Goal: Task Accomplishment & Management: Manage account settings

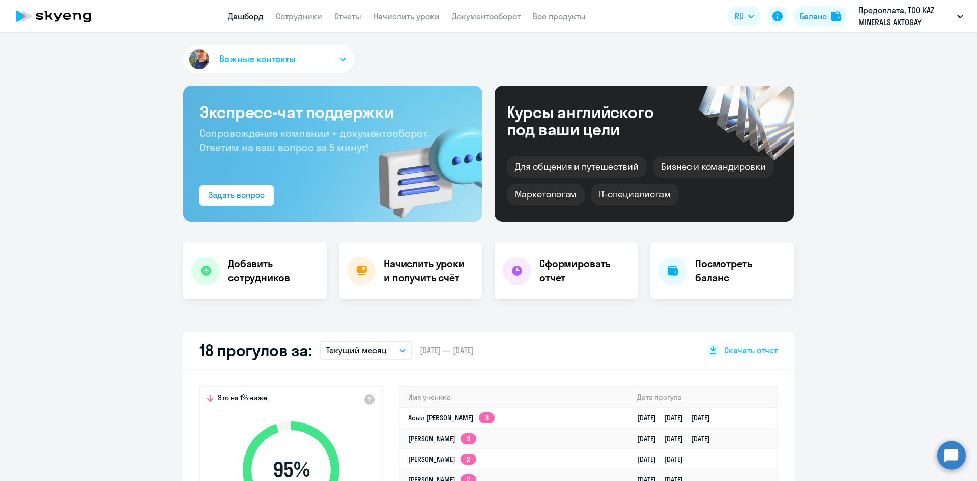
select select "30"
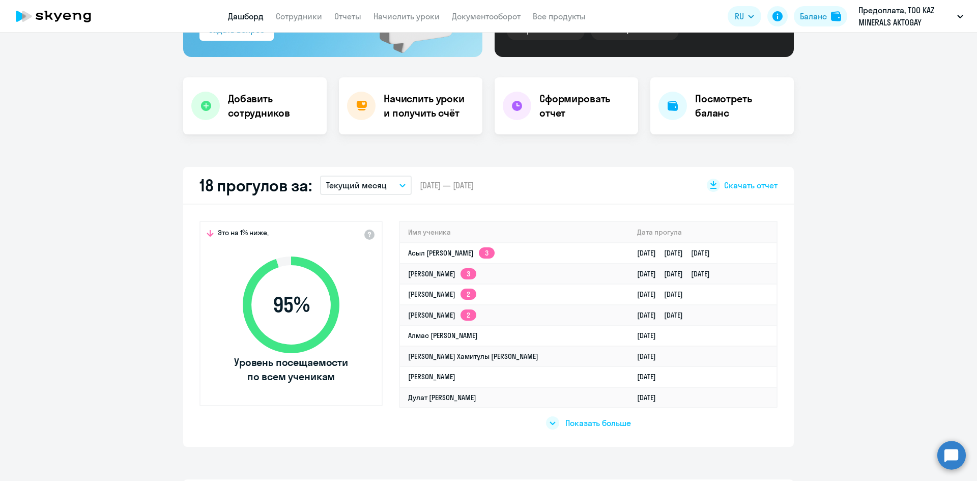
scroll to position [135, 0]
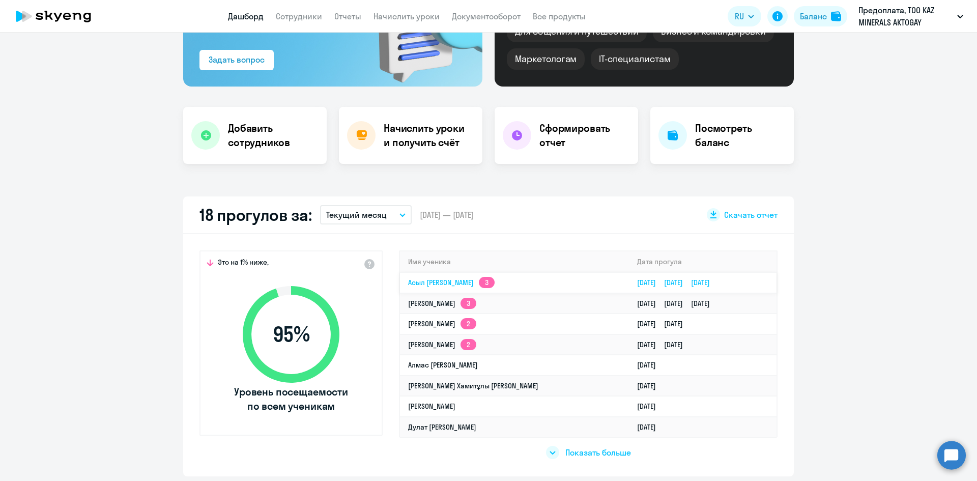
click at [539, 282] on td "[PERSON_NAME] 3" at bounding box center [514, 282] width 229 height 21
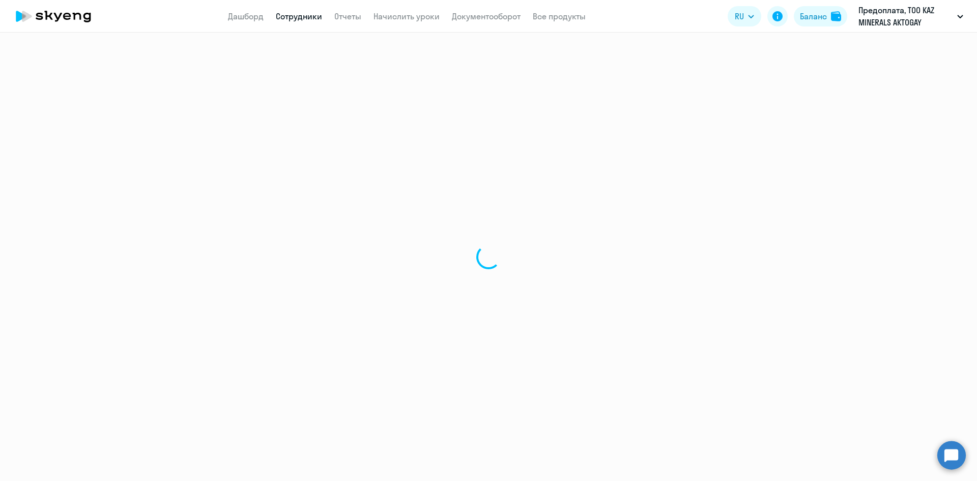
select select "english"
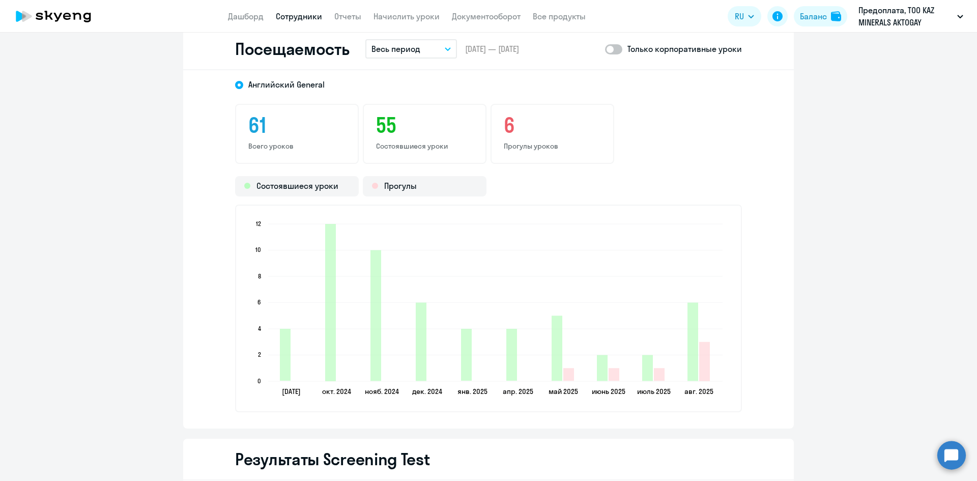
scroll to position [1323, 0]
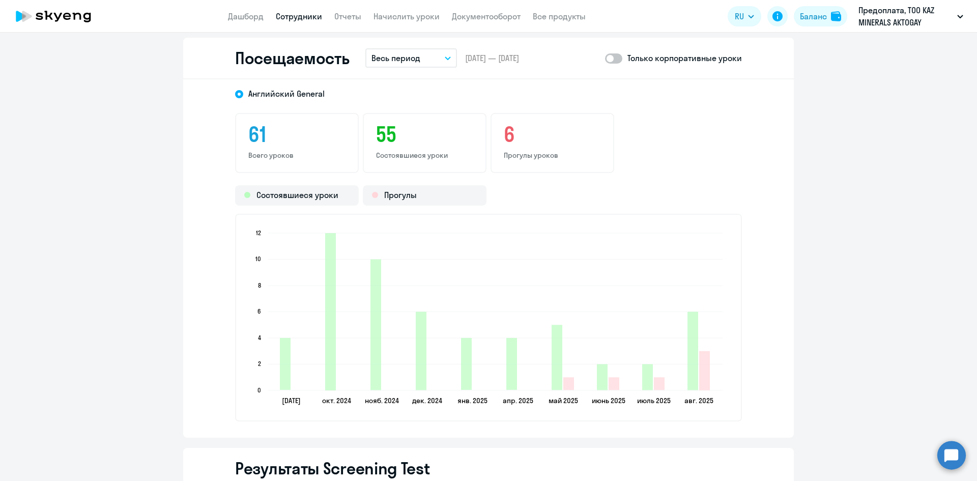
click at [436, 61] on button "Весь период" at bounding box center [411, 57] width 92 height 19
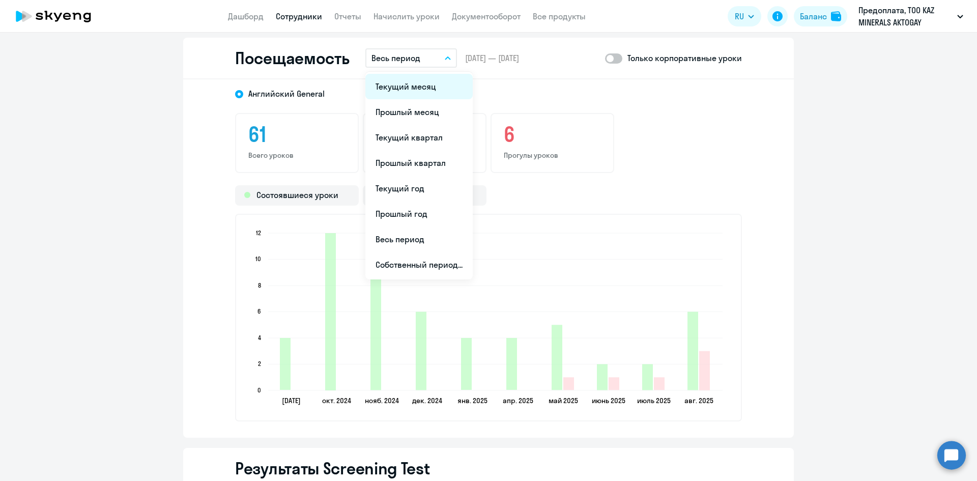
click at [401, 90] on li "Текущий месяц" at bounding box center [418, 86] width 107 height 25
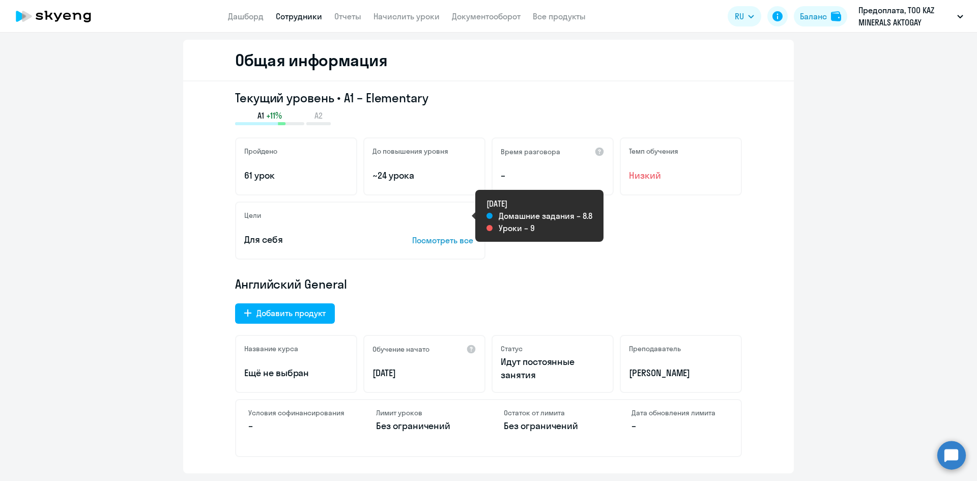
scroll to position [0, 0]
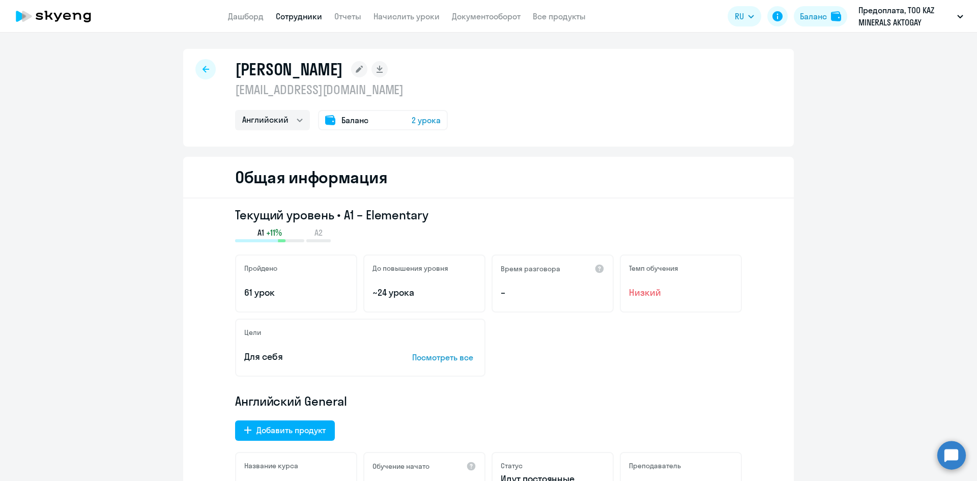
click at [296, 20] on link "Сотрудники" at bounding box center [299, 16] width 46 height 10
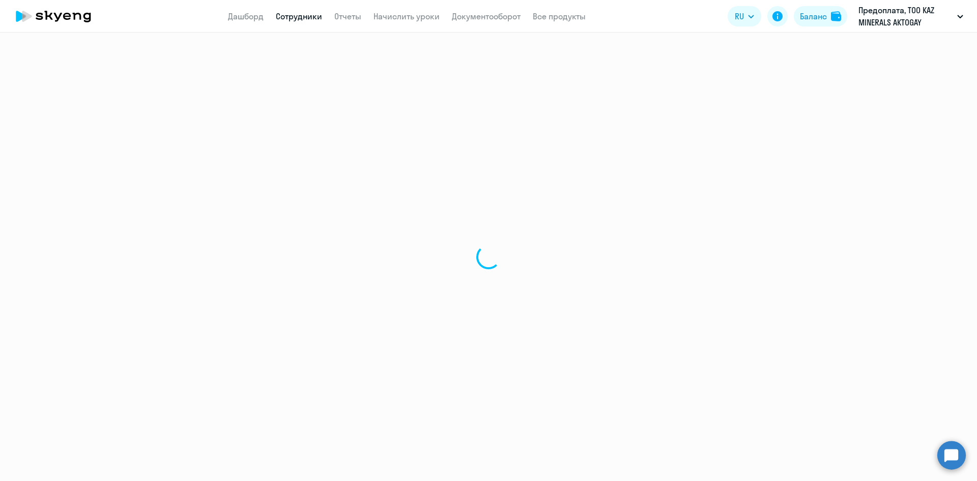
select select "30"
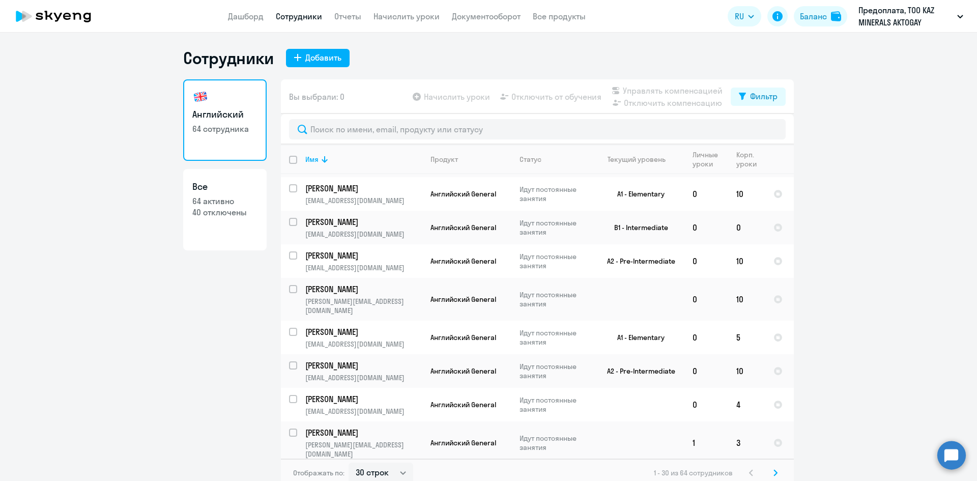
scroll to position [723, 0]
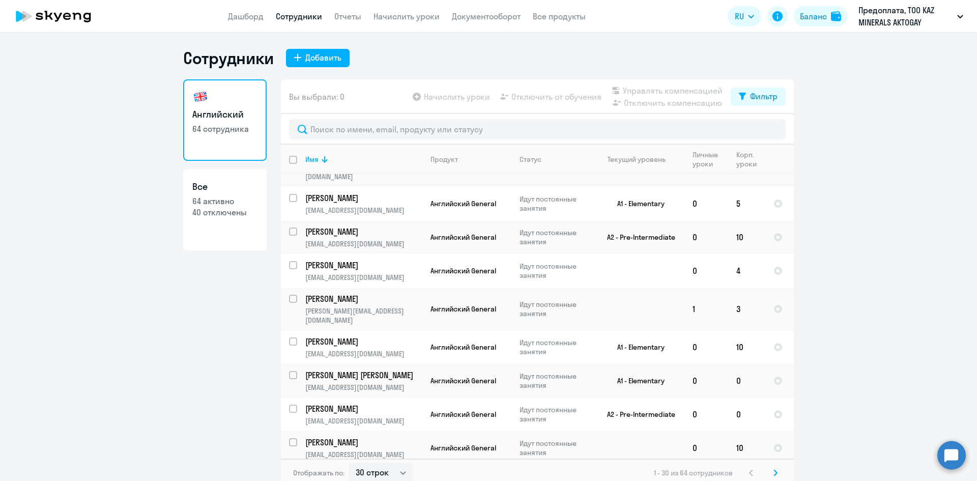
click at [773, 473] on icon at bounding box center [775, 472] width 4 height 7
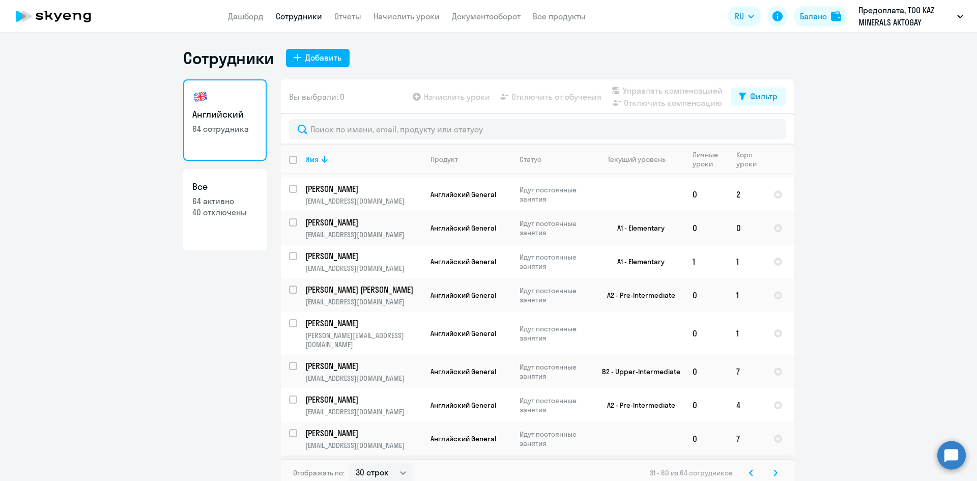
scroll to position [367, 0]
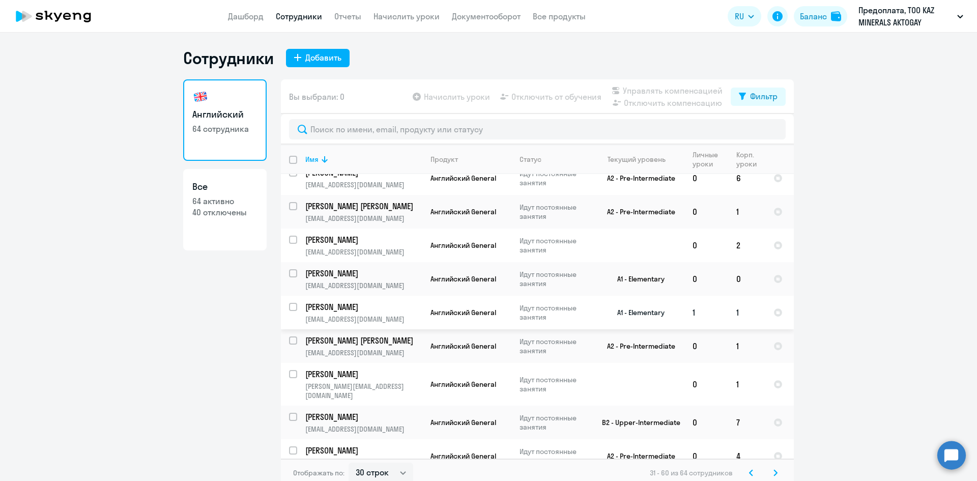
click at [291, 303] on input "select row 38886303" at bounding box center [299, 313] width 20 height 20
checkbox input "true"
click at [541, 100] on span "Отключить от обучения" at bounding box center [556, 97] width 90 height 12
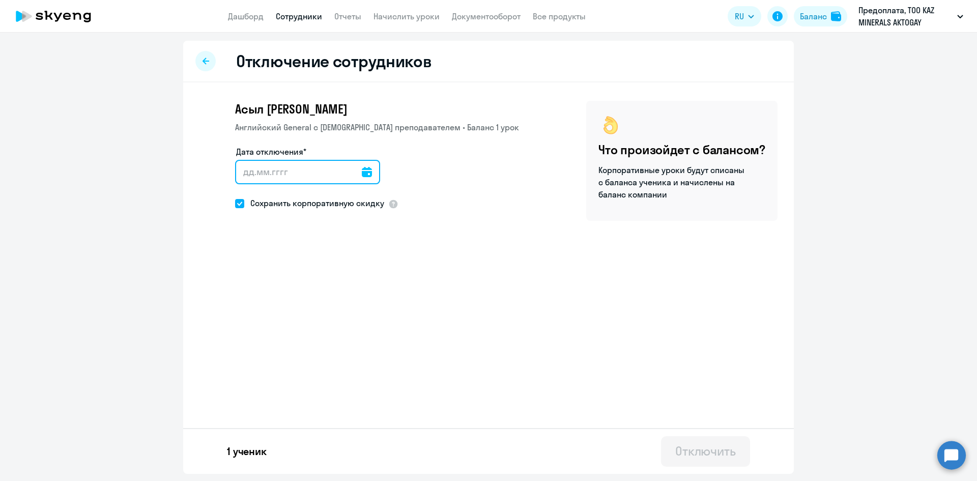
click at [259, 167] on input "Дата отключения*" at bounding box center [307, 172] width 145 height 24
click at [363, 172] on icon at bounding box center [367, 172] width 10 height 10
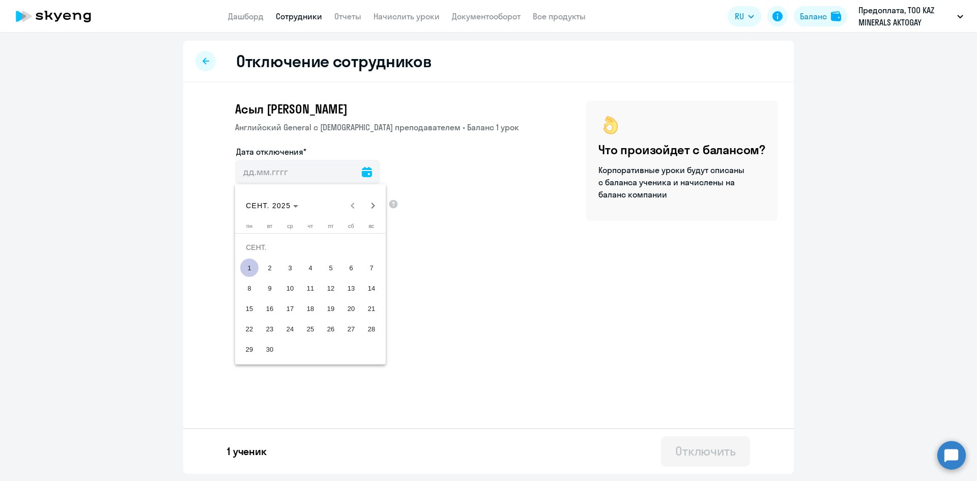
click at [249, 267] on span "1" at bounding box center [249, 267] width 18 height 18
type input "[DATE]"
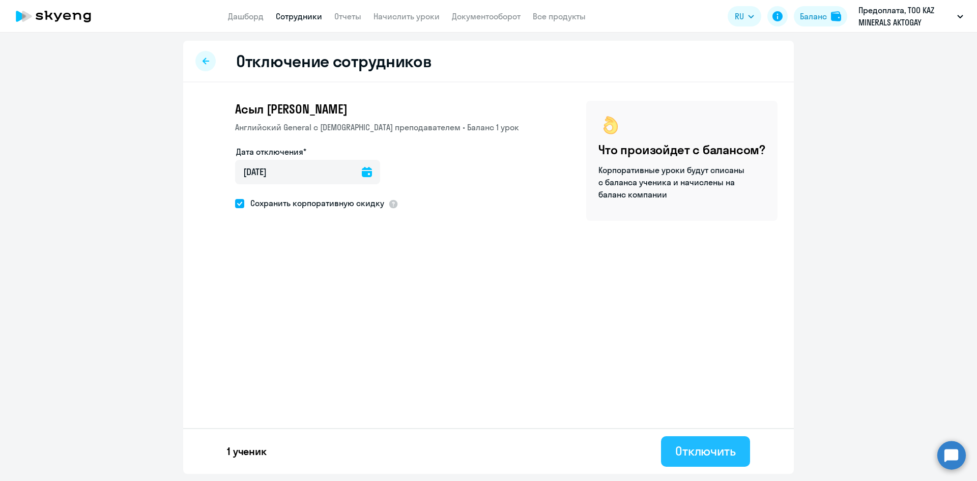
click at [683, 453] on div "Отключить" at bounding box center [705, 451] width 61 height 16
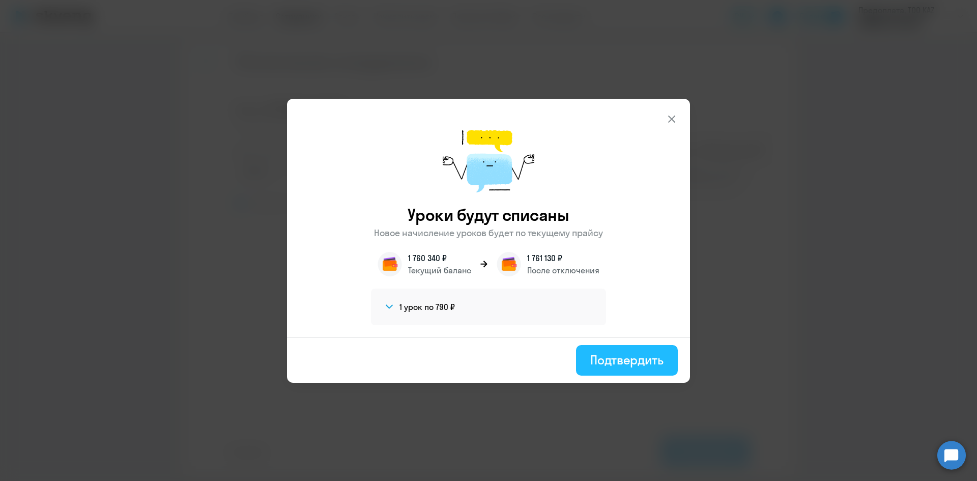
click at [619, 367] on div "Подтвердить" at bounding box center [626, 360] width 73 height 16
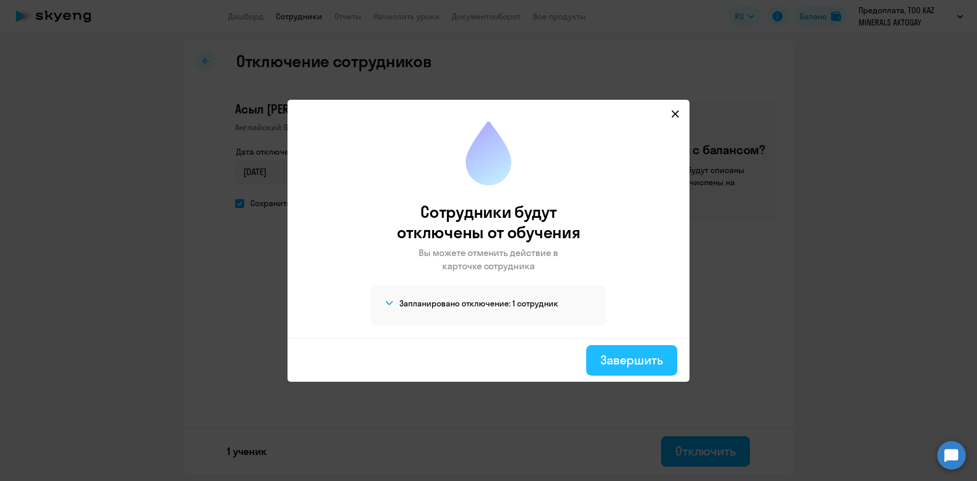
click at [618, 365] on div "Завершить" at bounding box center [631, 360] width 63 height 16
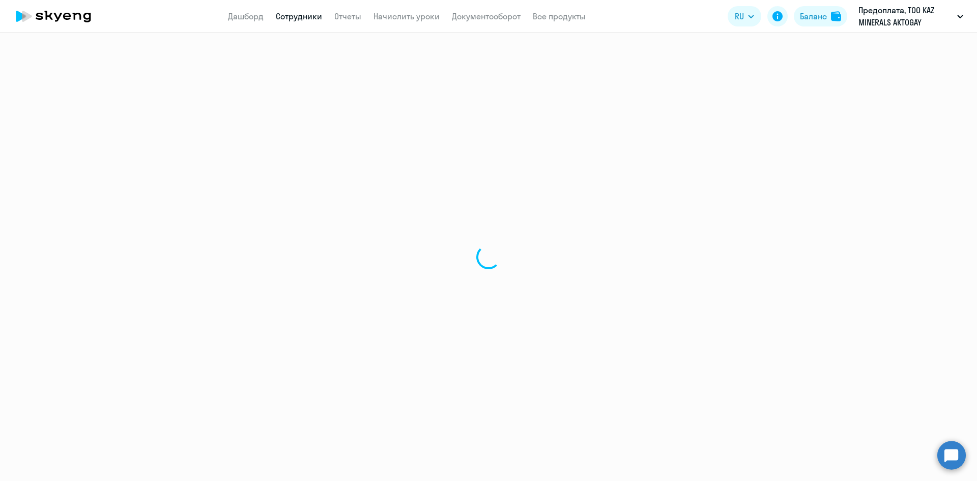
select select "30"
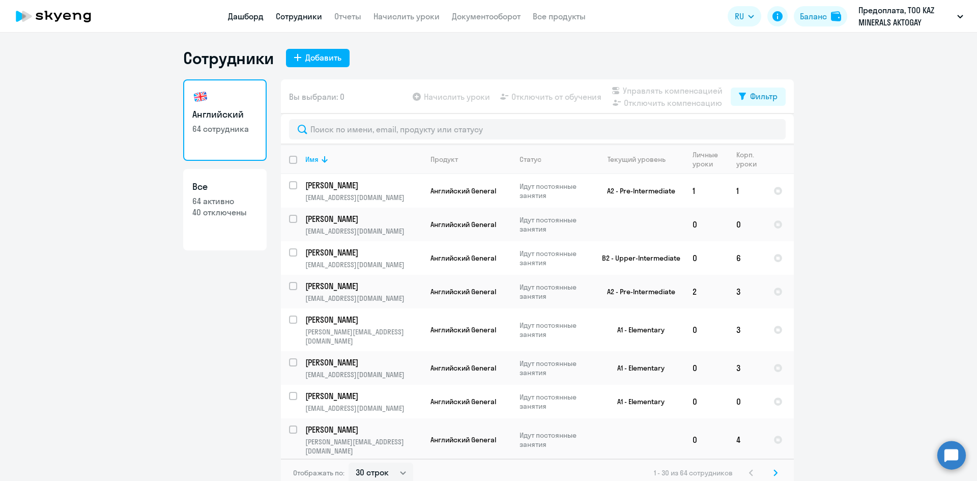
click at [234, 16] on link "Дашборд" at bounding box center [246, 16] width 36 height 10
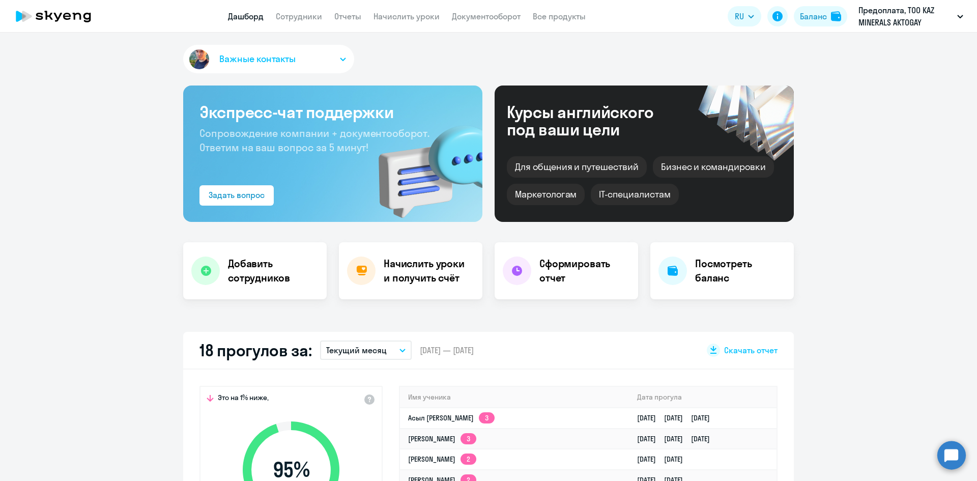
select select "30"
